Goal: Obtain resource: Obtain resource

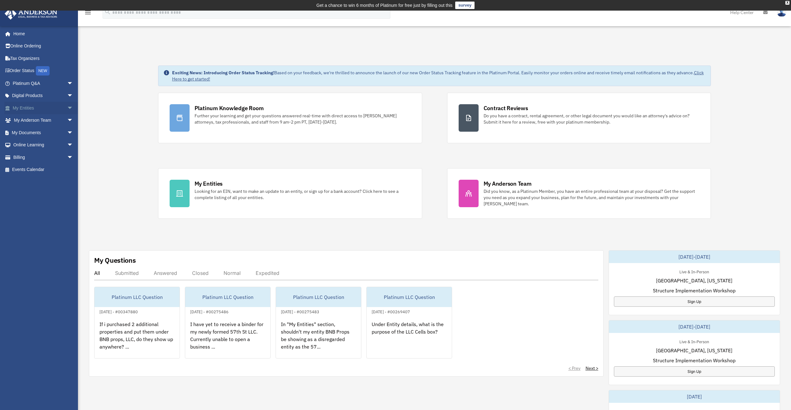
click at [28, 109] on link "My Entities arrow_drop_down" at bounding box center [43, 108] width 78 height 12
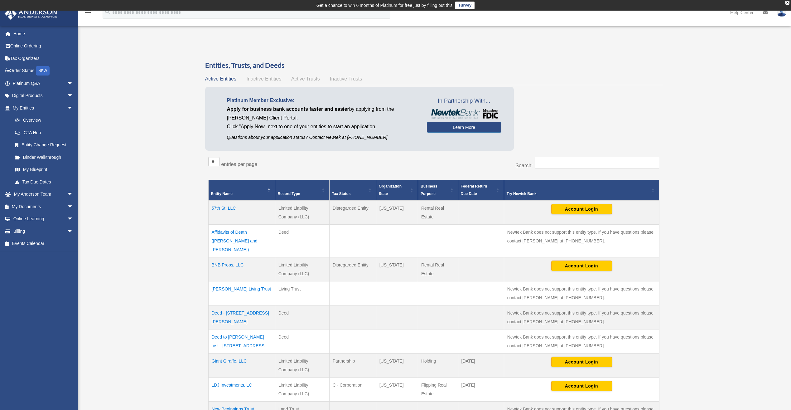
click at [230, 257] on td "BNB Props, LLC" at bounding box center [241, 269] width 67 height 24
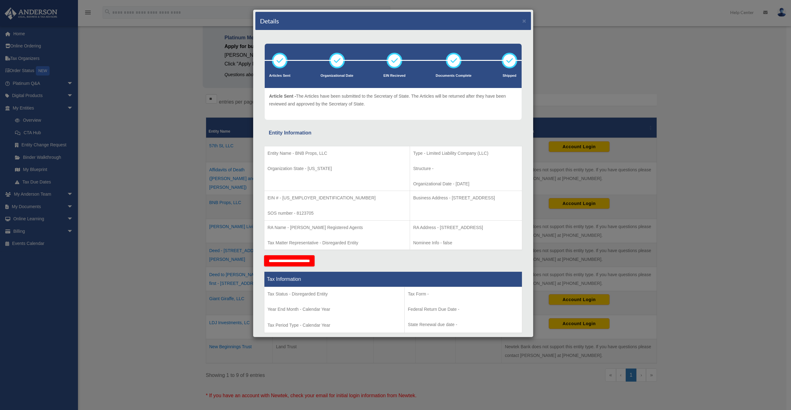
scroll to position [31, 0]
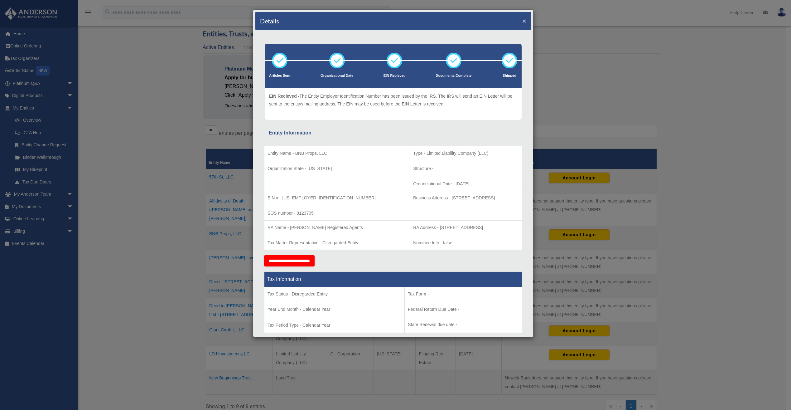
click at [522, 21] on button "×" at bounding box center [524, 20] width 4 height 7
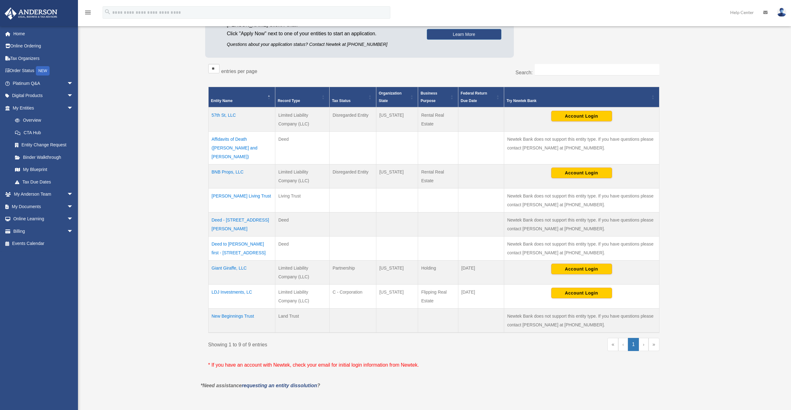
scroll to position [94, 0]
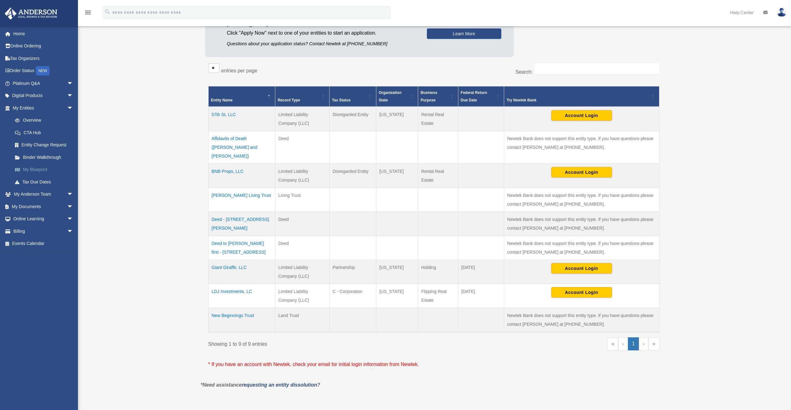
click at [31, 171] on link "My Blueprint" at bounding box center [46, 169] width 74 height 12
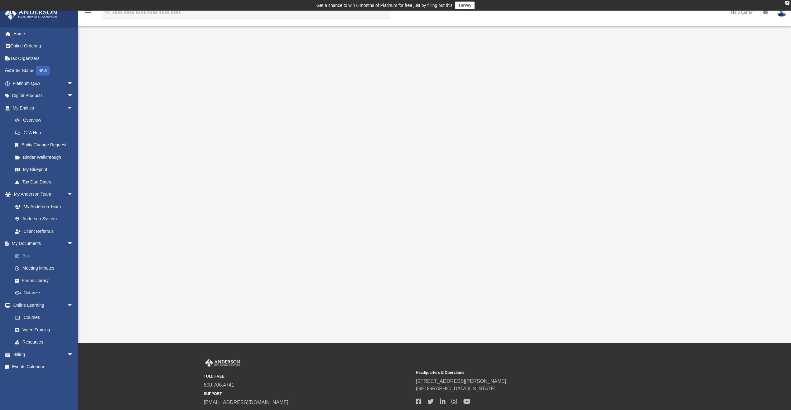
click at [27, 255] on link "Box" at bounding box center [46, 255] width 74 height 12
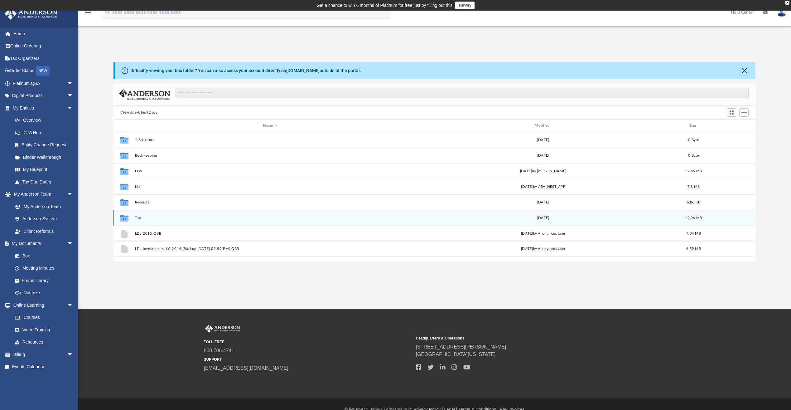
scroll to position [11, 0]
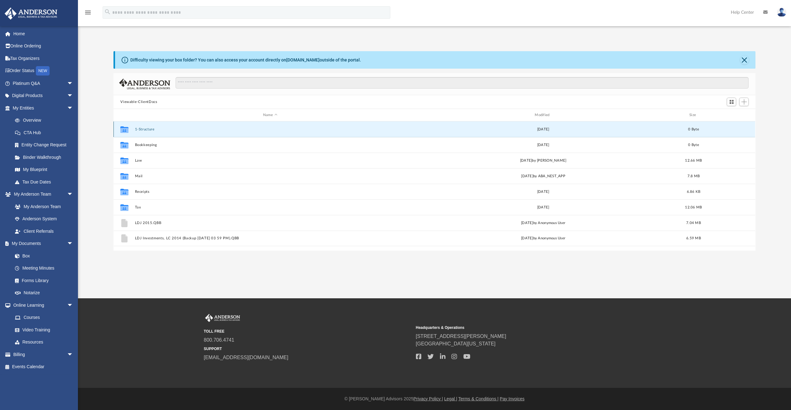
click at [145, 128] on button "1-Structure" at bounding box center [270, 129] width 270 height 4
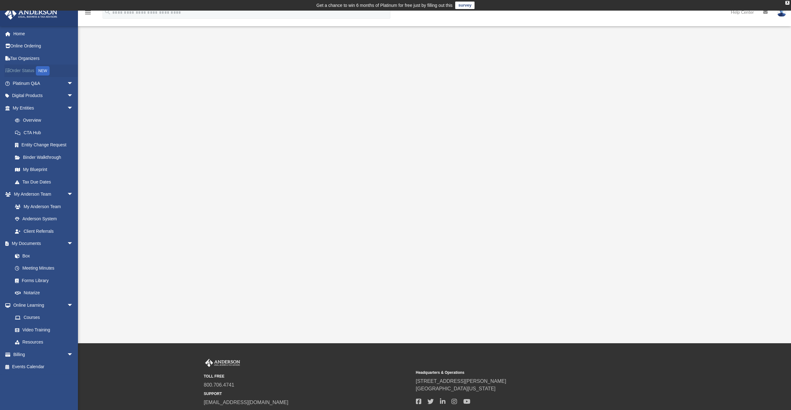
click at [37, 69] on link "Order Status NEW" at bounding box center [43, 71] width 78 height 13
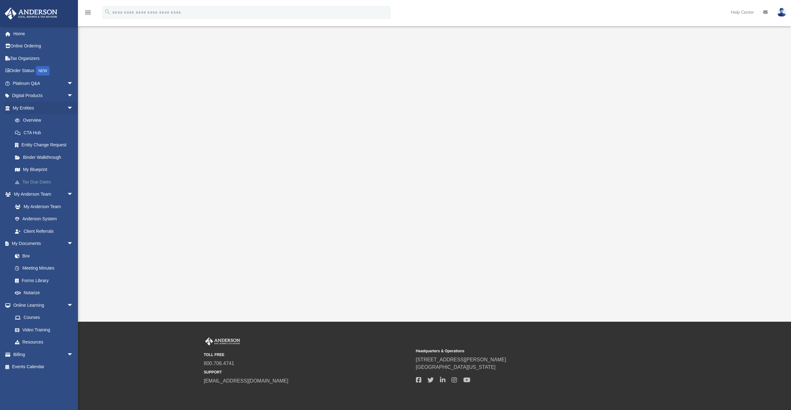
scroll to position [31, 0]
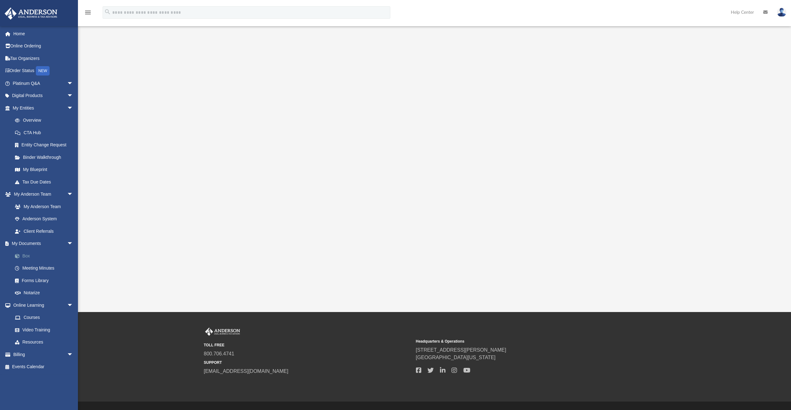
click at [26, 255] on link "Box" at bounding box center [46, 255] width 74 height 12
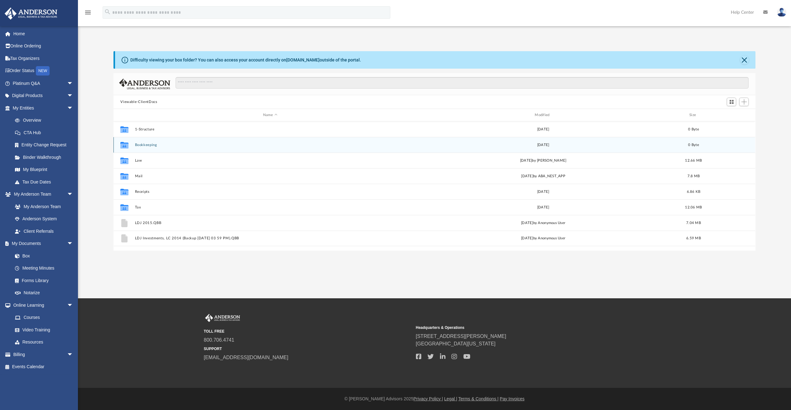
scroll to position [137, 637]
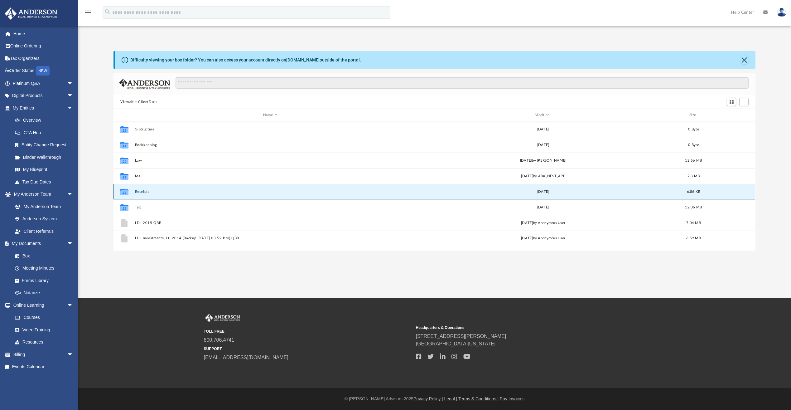
click at [141, 190] on button "Receipts" at bounding box center [270, 192] width 270 height 4
drag, startPoint x: 141, startPoint y: 190, endPoint x: 137, endPoint y: 189, distance: 4.1
click at [137, 190] on button "Receipts" at bounding box center [270, 192] width 270 height 4
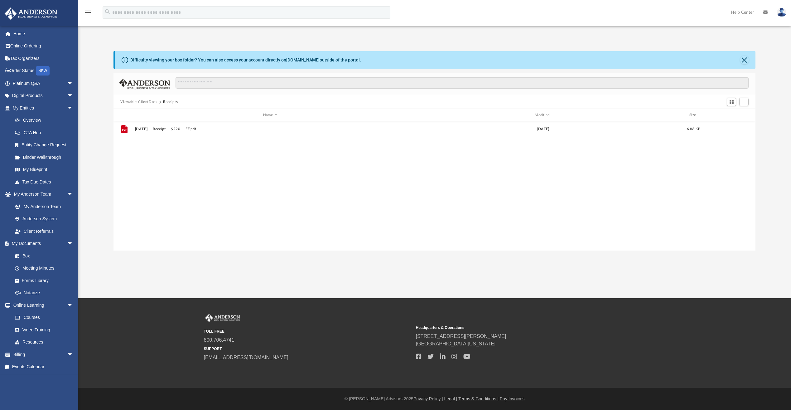
click at [123, 193] on div "File 2015.11.18 -- Receipt -- $220 -- FF.pdf Wed Nov 18 2015 6.86 KB" at bounding box center [434, 185] width 642 height 129
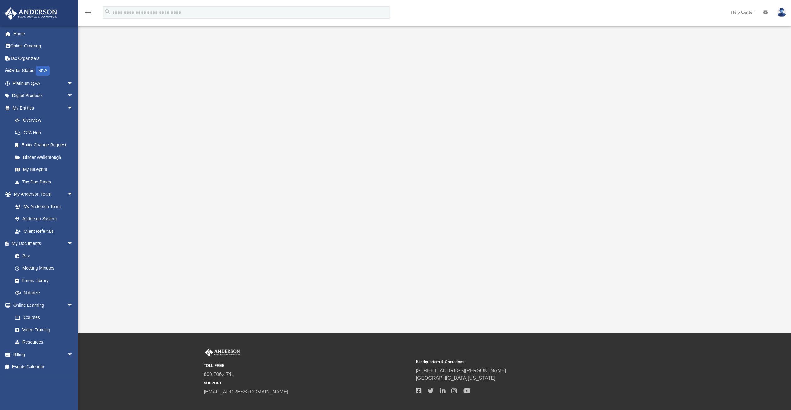
scroll to position [31, 0]
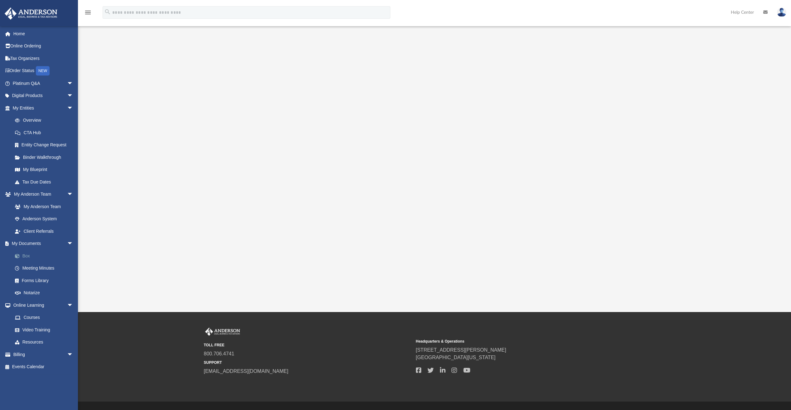
click at [28, 255] on link "Box" at bounding box center [46, 255] width 74 height 12
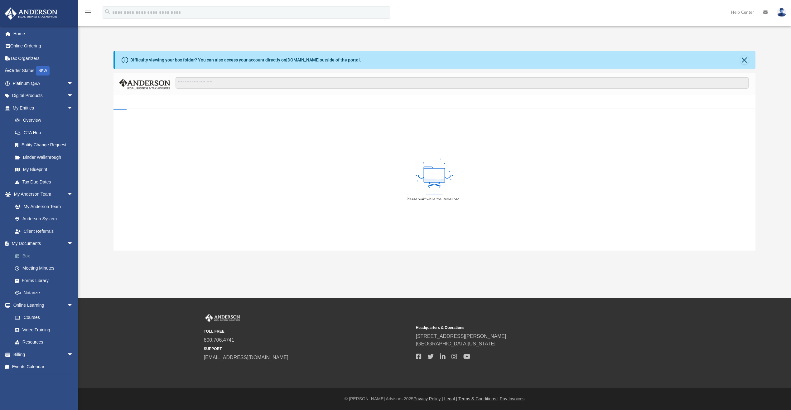
click at [28, 255] on link "Box" at bounding box center [46, 255] width 74 height 12
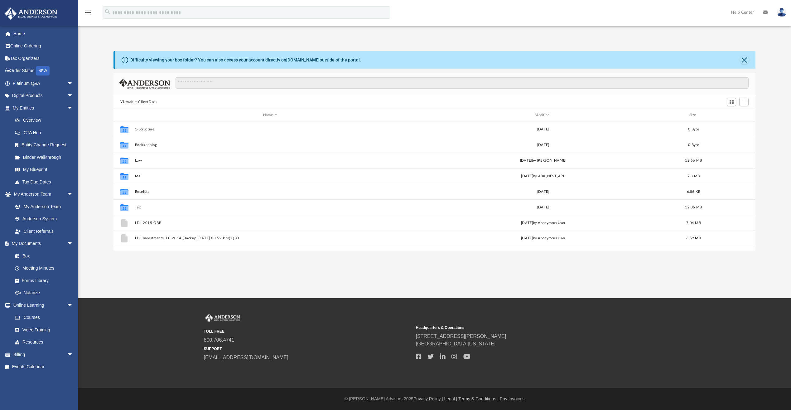
scroll to position [137, 637]
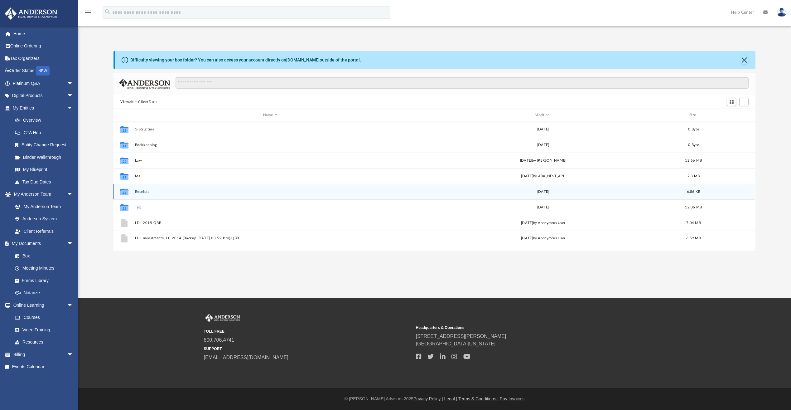
click at [133, 193] on div "Collaborated Folder Receipts Tue Apr 2 2019 6.86 KB" at bounding box center [434, 192] width 642 height 16
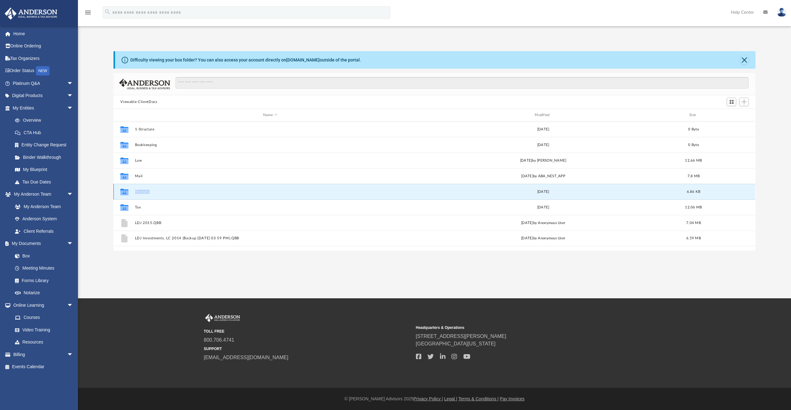
click at [133, 193] on div "Collaborated Folder Receipts Tue Apr 2 2019 6.86 KB" at bounding box center [434, 192] width 642 height 16
drag, startPoint x: 133, startPoint y: 193, endPoint x: 122, endPoint y: 192, distance: 11.6
click at [122, 192] on icon "grid" at bounding box center [124, 192] width 8 height 5
drag, startPoint x: 122, startPoint y: 192, endPoint x: 160, endPoint y: 194, distance: 38.4
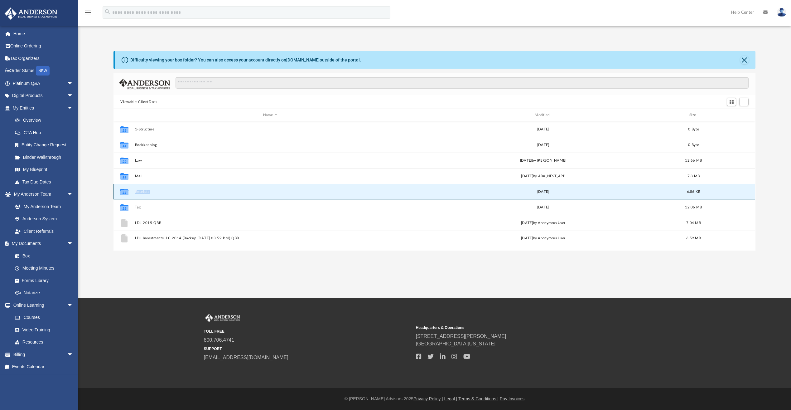
click at [160, 194] on div "Collaborated Folder Receipts Tue Apr 2 2019 6.86 KB" at bounding box center [434, 192] width 642 height 16
click at [126, 195] on icon "grid" at bounding box center [124, 192] width 8 height 5
click at [169, 189] on div "Collaborated Folder Receipts Tue Apr 2 2019 6.86 KB" at bounding box center [434, 192] width 642 height 16
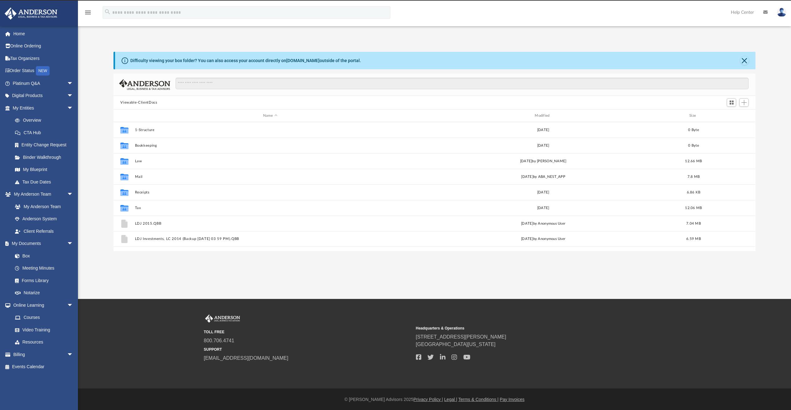
scroll to position [137, 637]
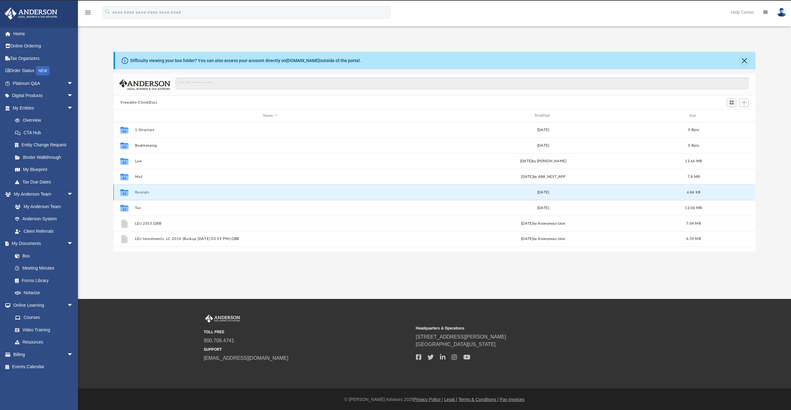
click at [145, 192] on button "Receipts" at bounding box center [270, 192] width 270 height 4
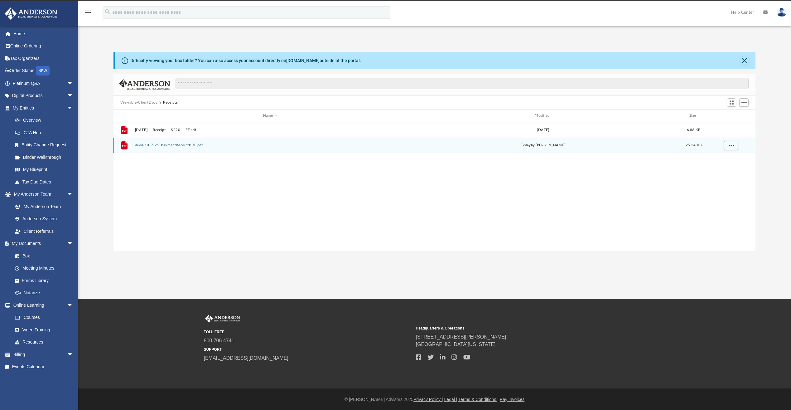
click at [184, 145] on button "deed-10-7-25-PaymentReceiptPDF.pdf" at bounding box center [270, 145] width 270 height 4
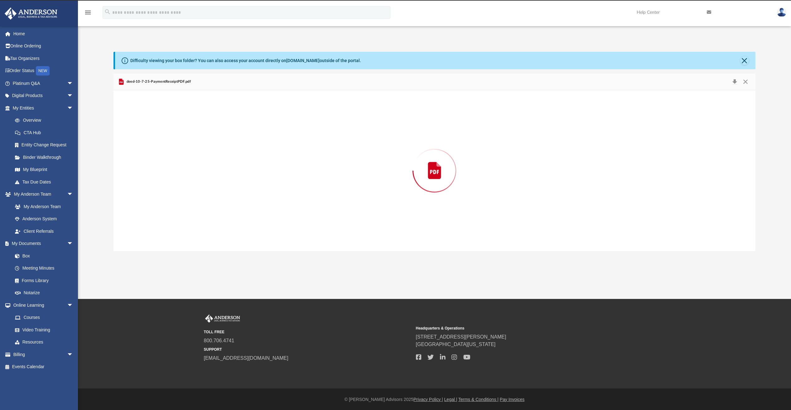
click at [184, 145] on div "Preview" at bounding box center [434, 170] width 642 height 161
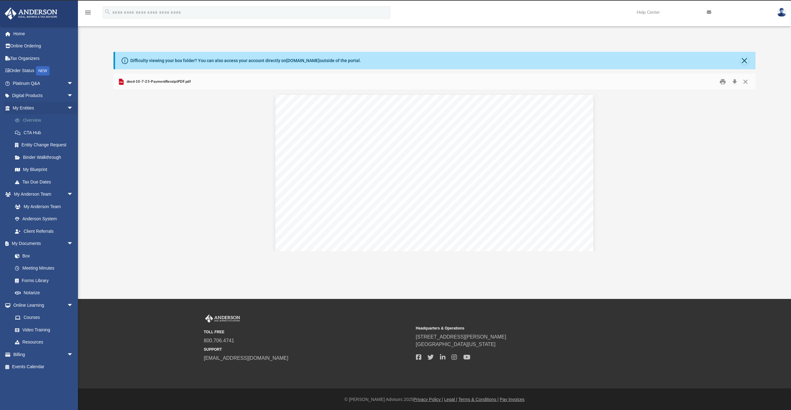
click at [35, 123] on link "Overview" at bounding box center [46, 120] width 74 height 12
click at [34, 120] on link "Overview" at bounding box center [46, 120] width 74 height 12
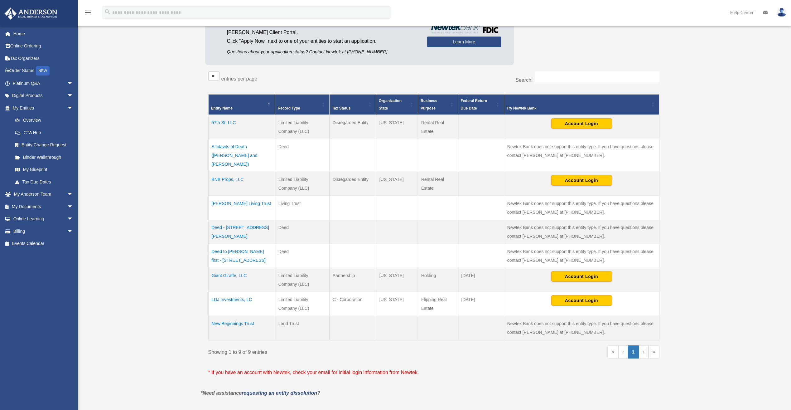
scroll to position [94, 0]
